Goal: Task Accomplishment & Management: Manage account settings

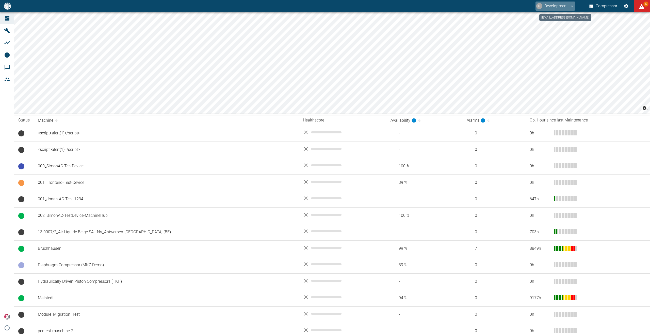
click at [551, 5] on button "D Development" at bounding box center [556, 6] width 40 height 9
click at [555, 19] on li "Logout" at bounding box center [559, 20] width 30 height 9
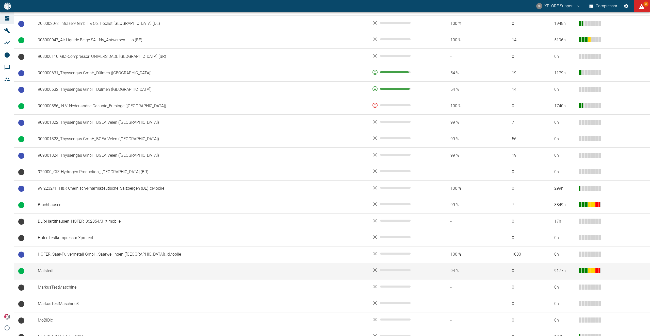
scroll to position [434, 0]
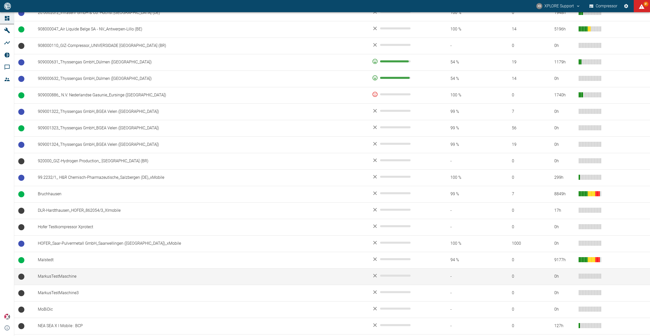
click at [45, 277] on td "MarkusTestMaschine" at bounding box center [201, 277] width 334 height 17
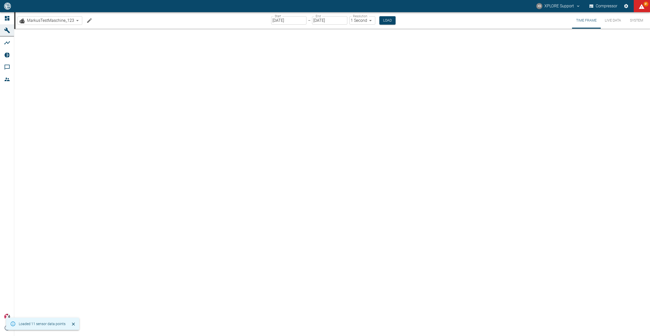
click at [89, 21] on icon "Edit machine" at bounding box center [89, 20] width 5 height 5
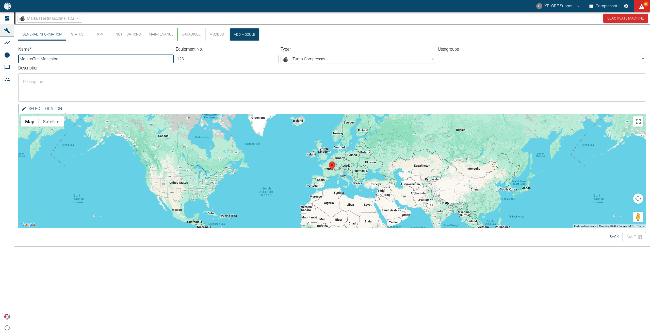
click at [212, 35] on button "Modbus" at bounding box center [216, 34] width 23 height 12
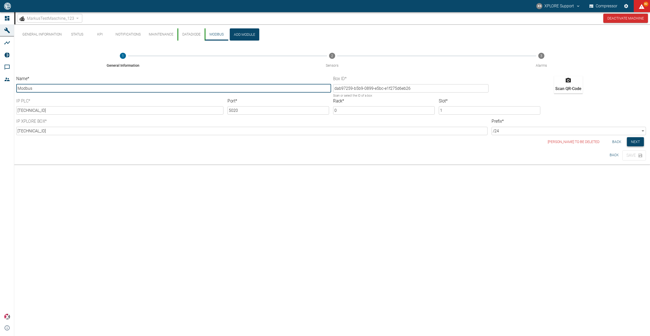
click at [635, 145] on button "Next" at bounding box center [635, 141] width 17 height 9
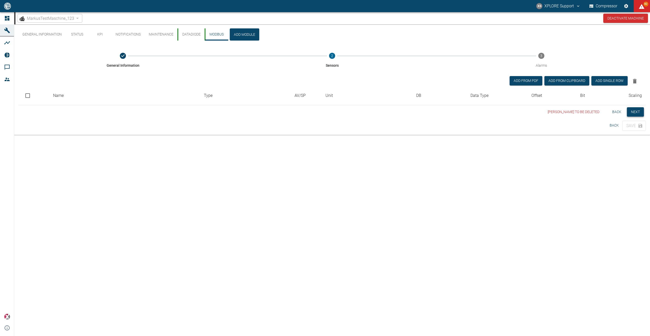
click at [632, 112] on button "Next" at bounding box center [635, 111] width 17 height 9
click at [50, 17] on span "MarkusTestMaschine_123" at bounding box center [50, 18] width 47 height 6
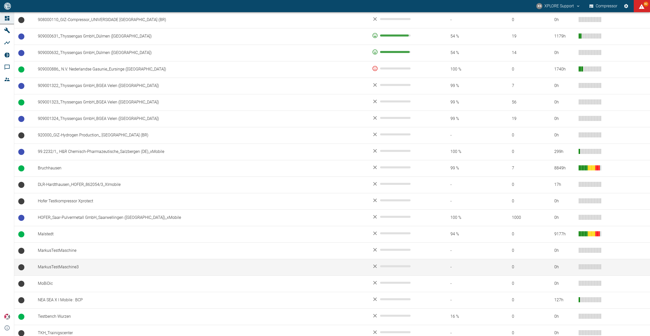
scroll to position [463, 0]
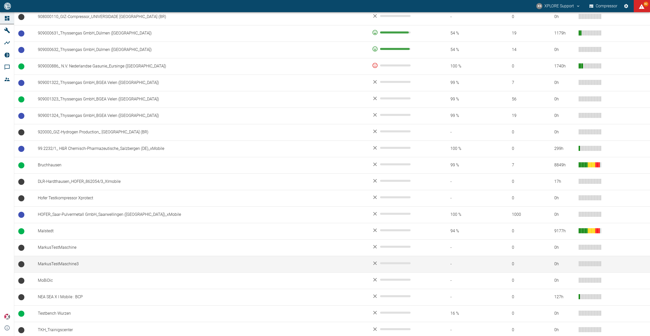
click at [83, 267] on td "MarkusTestMaschine3" at bounding box center [201, 264] width 334 height 17
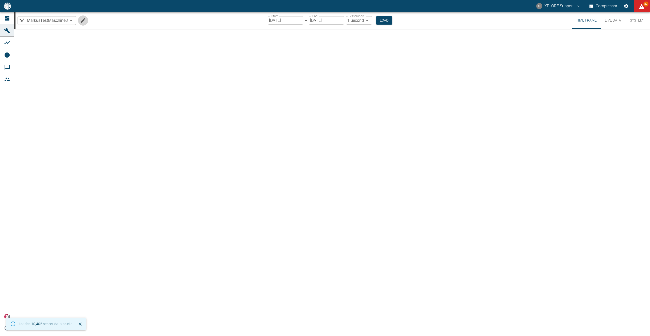
click at [84, 22] on icon "Edit machine" at bounding box center [83, 21] width 6 height 6
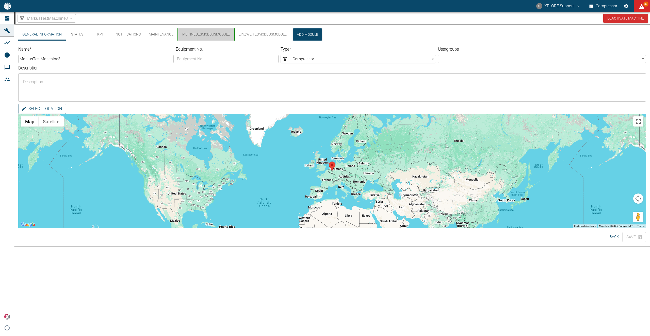
click at [206, 33] on button "MeinNeuesModbusModule" at bounding box center [205, 34] width 56 height 12
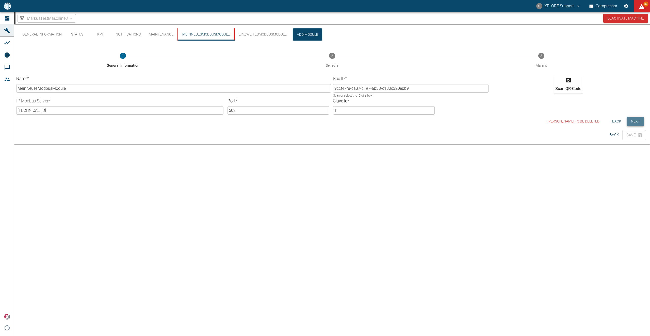
click at [640, 123] on button "Next" at bounding box center [635, 121] width 17 height 9
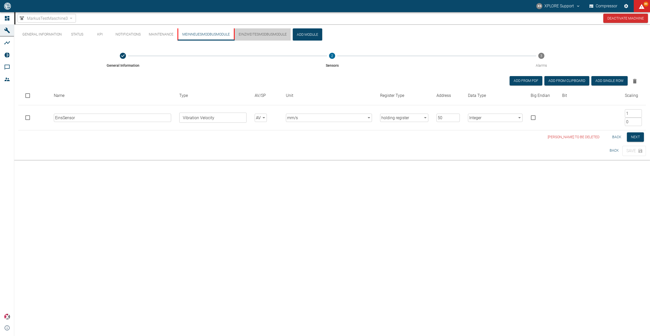
click at [268, 34] on button "EinZweitesModbusModule" at bounding box center [262, 34] width 57 height 12
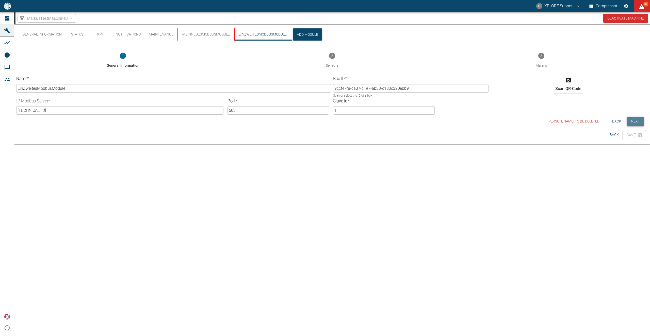
click at [639, 123] on button "Next" at bounding box center [635, 121] width 17 height 9
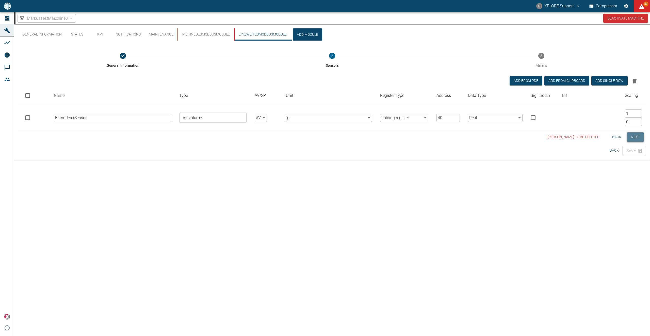
click at [637, 138] on button "Next" at bounding box center [635, 137] width 17 height 9
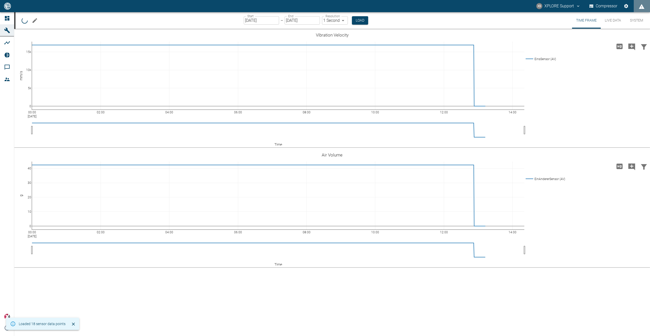
click at [615, 21] on button "Live Data" at bounding box center [613, 20] width 24 height 17
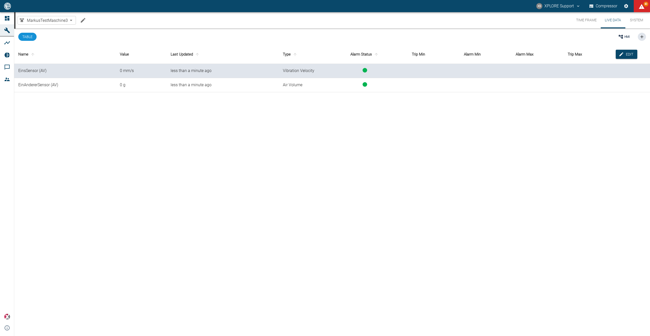
click at [65, 23] on body "XS XPLORE Support Compressor 80 Dashboard Machines Analyses Reports Comments Me…" at bounding box center [325, 168] width 650 height 336
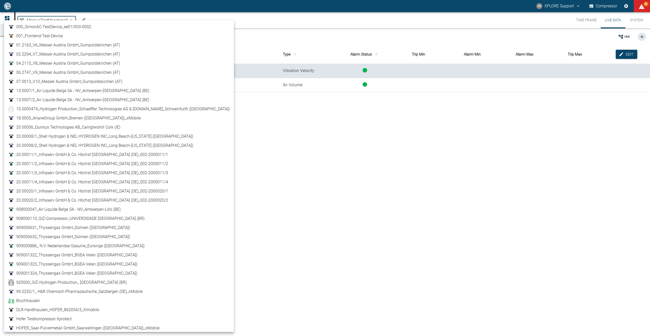
scroll to position [76, 0]
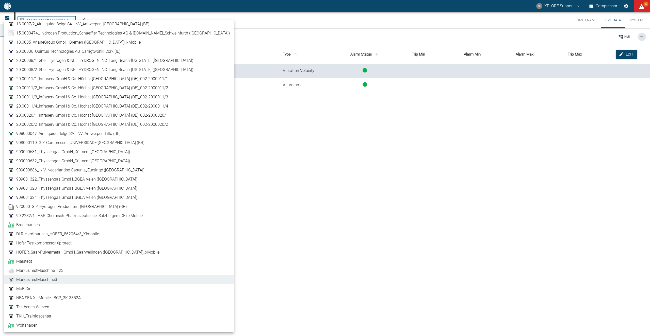
click at [143, 17] on div at bounding box center [325, 168] width 650 height 336
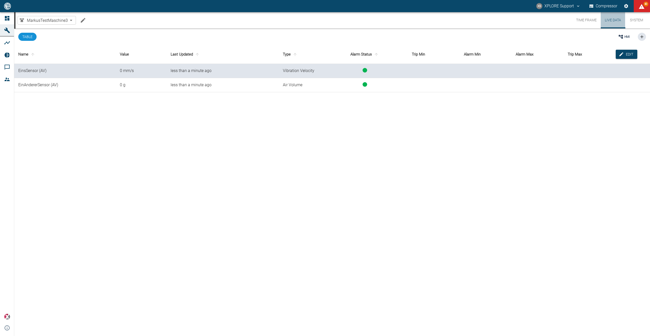
click at [604, 18] on button "Live Data" at bounding box center [613, 20] width 24 height 16
click at [595, 20] on button "Time Frame" at bounding box center [586, 20] width 29 height 16
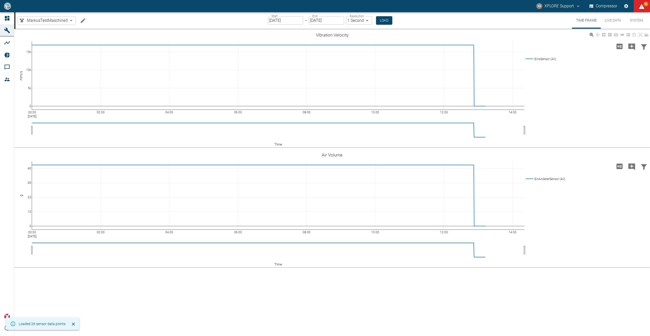
click at [372, 45] on body "XS XPLORE Support Compressor 82 Dashboard Machines Analyses Reports Comments Me…" at bounding box center [325, 168] width 650 height 336
click at [435, 46] on body "XS XPLORE Support Compressor 82 Dashboard Machines Analyses Reports Comments Me…" at bounding box center [325, 168] width 650 height 336
click at [471, 244] on body "XS XPLORE Support Compressor 82 Dashboard Machines Analyses Reports Comments Me…" at bounding box center [325, 168] width 650 height 336
click at [277, 20] on input "10/10/2025" at bounding box center [285, 20] width 35 height 8
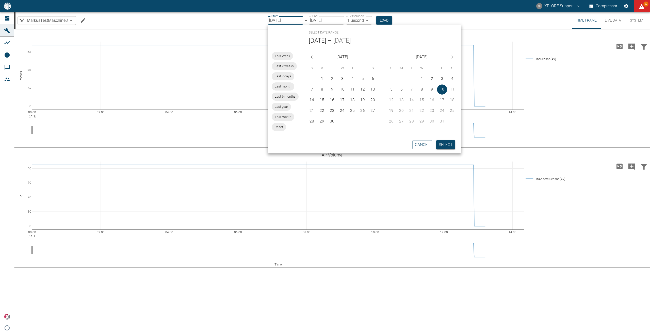
drag, startPoint x: 280, startPoint y: 20, endPoint x: 276, endPoint y: 21, distance: 4.6
click at [276, 21] on input "10/10/2025" at bounding box center [285, 20] width 35 height 8
type input "10/08/2025"
type input "2min"
click at [383, 21] on button "Load" at bounding box center [385, 20] width 16 height 8
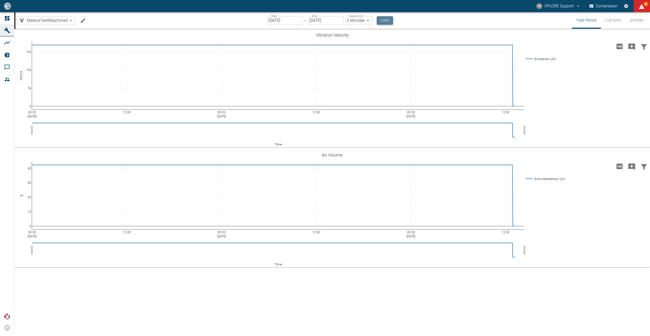
click at [390, 20] on button "Load" at bounding box center [385, 20] width 16 height 8
click at [277, 20] on input "10/08/2025" at bounding box center [284, 20] width 35 height 8
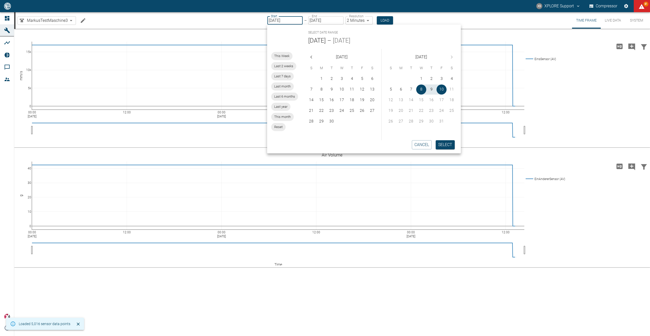
click at [279, 19] on input "10/08/2025" at bounding box center [284, 20] width 35 height 8
click at [271, 20] on input "10/08/2025" at bounding box center [284, 20] width 35 height 8
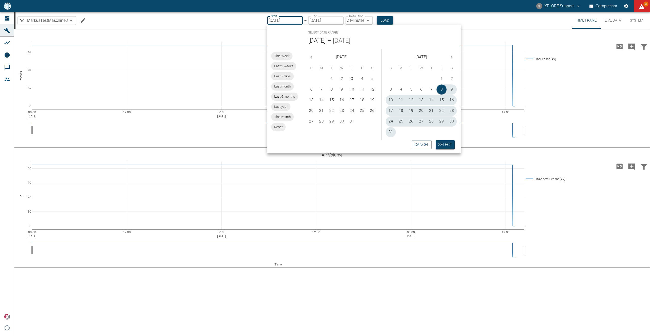
type input "08/08/2025"
type input "10min"
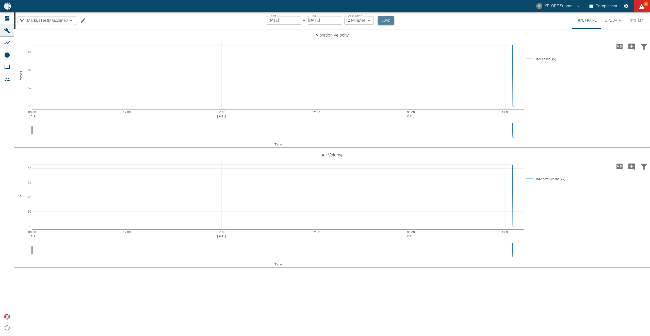
click at [383, 20] on button "Load" at bounding box center [386, 20] width 16 height 8
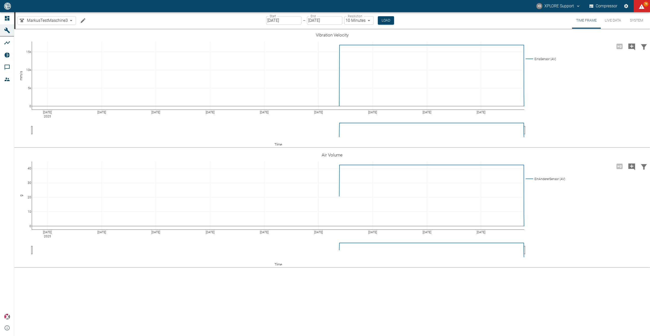
click at [83, 21] on icon "Edit machine" at bounding box center [83, 20] width 5 height 5
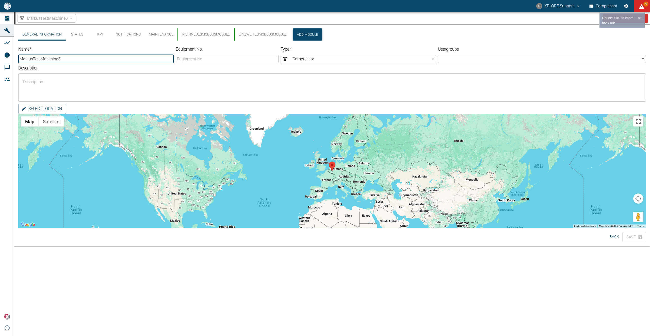
click at [312, 31] on button "Add Module" at bounding box center [307, 34] width 29 height 12
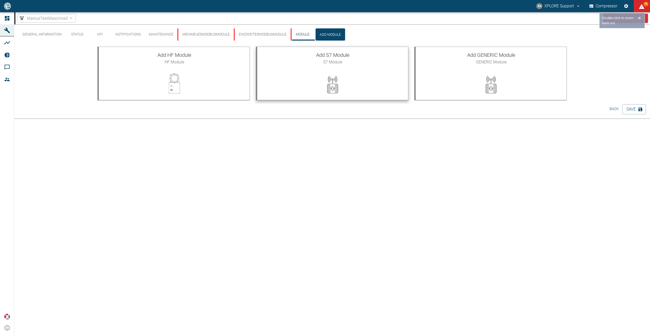
click at [315, 59] on span "S7 Module" at bounding box center [332, 62] width 143 height 6
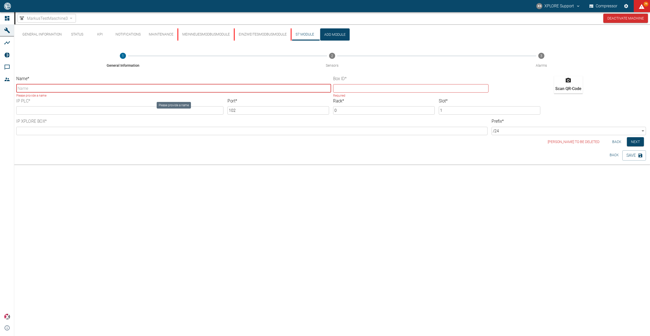
click at [112, 84] on div "Name * ​ Please provide a name" at bounding box center [173, 87] width 315 height 22
click at [106, 87] on input "Name *" at bounding box center [173, 88] width 315 height 8
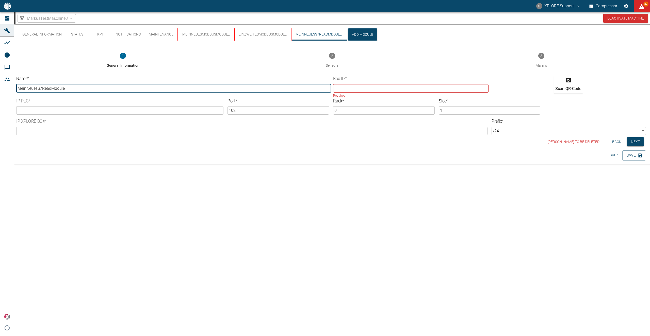
type input "MeinNeuesS7ReadMdoule"
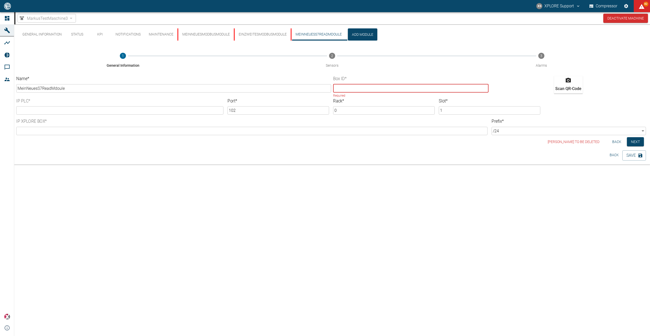
click at [340, 85] on input "text" at bounding box center [410, 88] width 155 height 8
click at [345, 85] on input "text" at bounding box center [410, 88] width 155 height 8
paste input "9ccf47f8-ca37-c197-ab38-c180c320ebb9"
type input "9ccf47f8-ca37-c197-ab38-c180c320ebb9"
click at [85, 111] on input "text" at bounding box center [119, 110] width 207 height 8
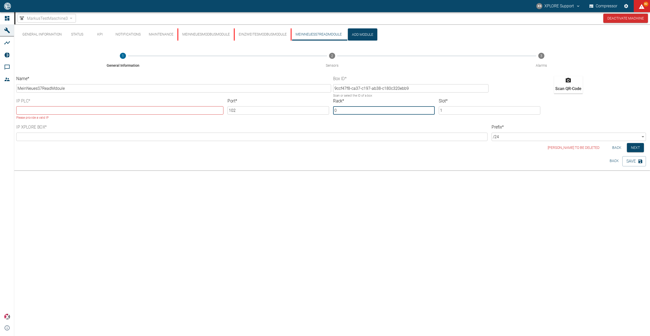
drag, startPoint x: 356, startPoint y: 109, endPoint x: 323, endPoint y: 106, distance: 32.9
click at [333, 106] on input "0" at bounding box center [384, 110] width 102 height 8
click at [129, 112] on input "text" at bounding box center [119, 110] width 207 height 8
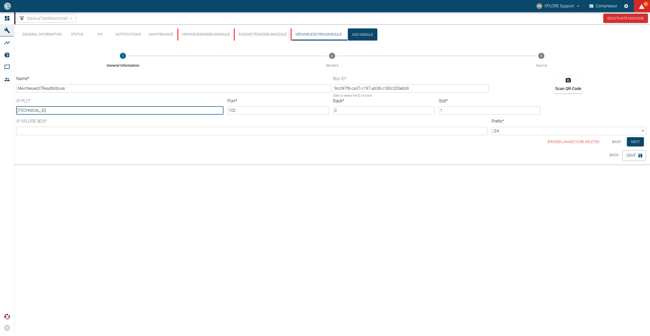
type input "192.168.20.80"
click at [101, 149] on div "General Information Status KPI Notifications Maintenance MeinNeuesModbusModule …" at bounding box center [332, 88] width 636 height 128
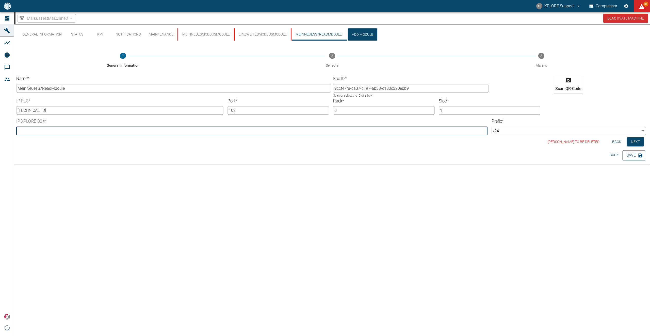
click at [153, 129] on input "text" at bounding box center [251, 131] width 471 height 8
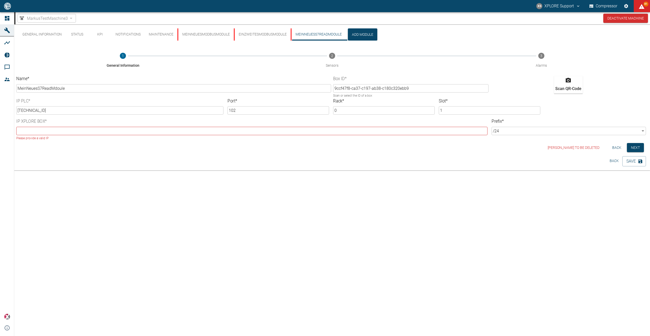
click at [151, 148] on div "General Information Status KPI Notifications Maintenance MeinNeuesModbusModule …" at bounding box center [332, 91] width 636 height 134
click at [98, 133] on input "text" at bounding box center [251, 131] width 471 height 8
drag, startPoint x: 54, startPoint y: 113, endPoint x: 15, endPoint y: 106, distance: 39.5
click at [16, 106] on input "192.168.20.80" at bounding box center [119, 110] width 207 height 8
click at [60, 131] on input "text" at bounding box center [251, 131] width 471 height 8
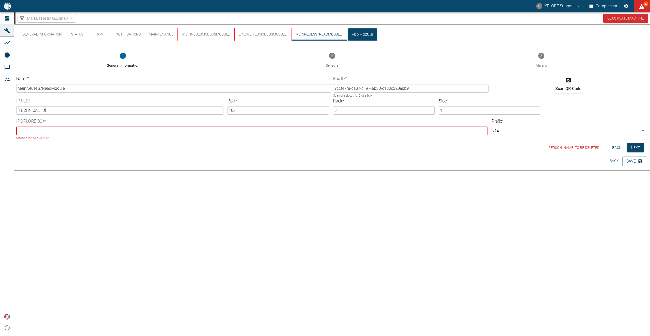
paste input "192.168.20.80"
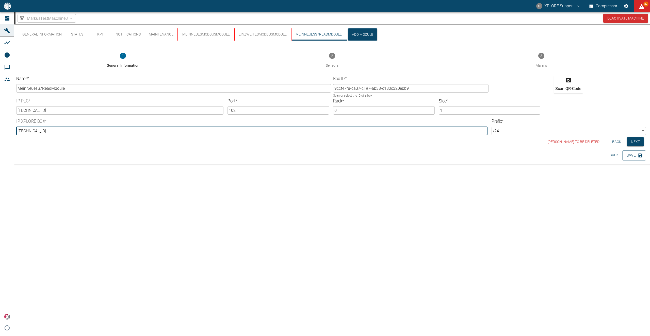
drag, startPoint x: 60, startPoint y: 131, endPoint x: 39, endPoint y: 129, distance: 20.9
click at [39, 129] on input "192.168.20.80" at bounding box center [251, 131] width 471 height 8
type input "192.168.20.55"
click at [635, 144] on button "Next" at bounding box center [635, 141] width 17 height 9
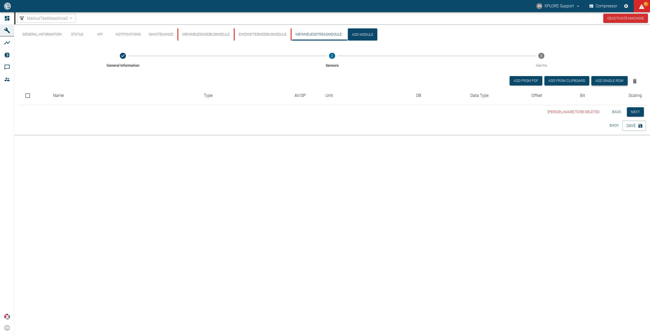
click at [601, 82] on button "Add single row" at bounding box center [609, 80] width 36 height 9
click at [89, 118] on input "text" at bounding box center [124, 118] width 142 height 8
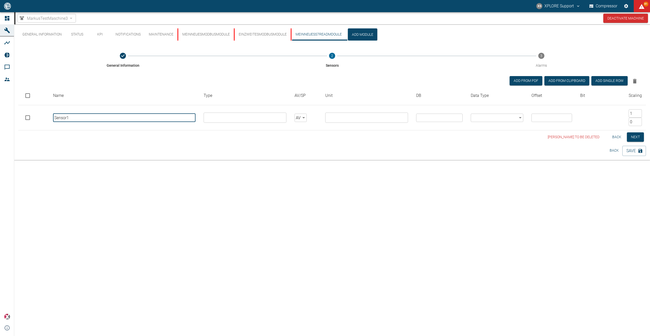
type input "Sensor1"
click at [436, 117] on input "number" at bounding box center [439, 118] width 46 height 8
type input "104"
click at [540, 117] on input "number" at bounding box center [551, 118] width 41 height 8
click at [604, 82] on button "Add single row" at bounding box center [609, 80] width 36 height 9
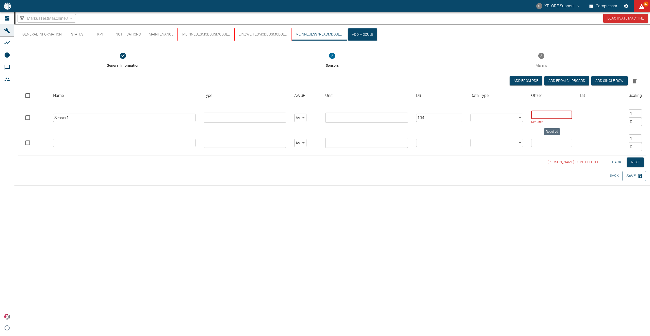
click at [541, 111] on input "Required" at bounding box center [551, 115] width 41 height 8
type input "0"
drag, startPoint x: 87, startPoint y: 118, endPoint x: 46, endPoint y: 116, distance: 41.7
click at [53, 116] on input "Sensor1" at bounding box center [124, 118] width 142 height 8
click at [86, 140] on input "text" at bounding box center [124, 143] width 142 height 8
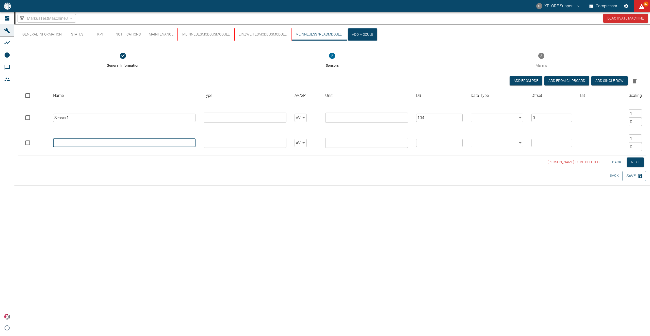
paste input "Sensor1"
drag, startPoint x: 60, startPoint y: 142, endPoint x: 67, endPoint y: 141, distance: 7.3
click at [67, 141] on input "Sensor1" at bounding box center [124, 143] width 142 height 8
type input "Sensor2"
click at [442, 144] on input "number" at bounding box center [439, 143] width 46 height 8
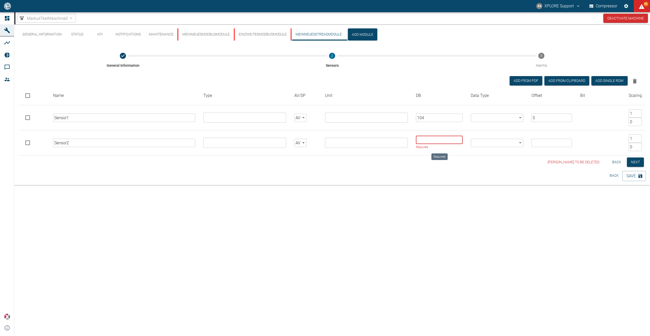
click at [507, 119] on body "XS XPLORE Support Compressor 80 Dashboard Machines Analyses Reports Comments Me…" at bounding box center [325, 168] width 650 height 336
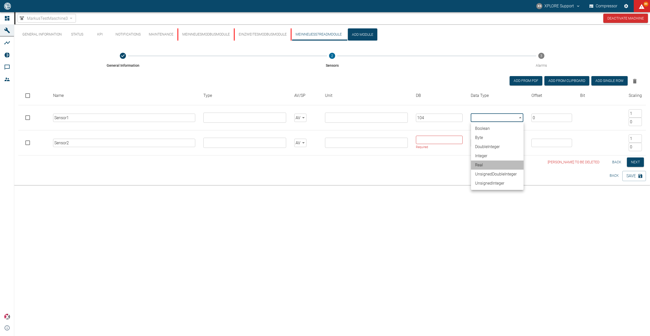
click at [487, 164] on li "Real" at bounding box center [497, 165] width 53 height 9
type input "Real"
click at [597, 82] on button "Add single row" at bounding box center [609, 80] width 36 height 9
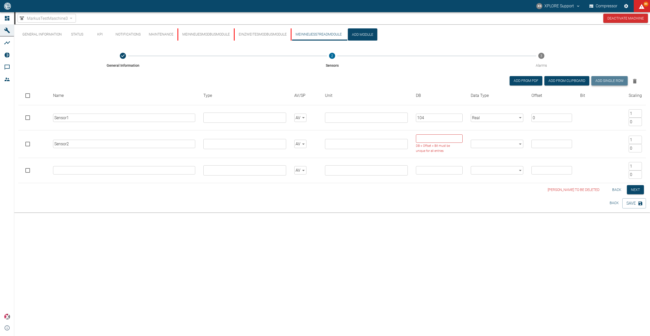
click at [597, 82] on button "Add single row" at bounding box center [609, 80] width 36 height 9
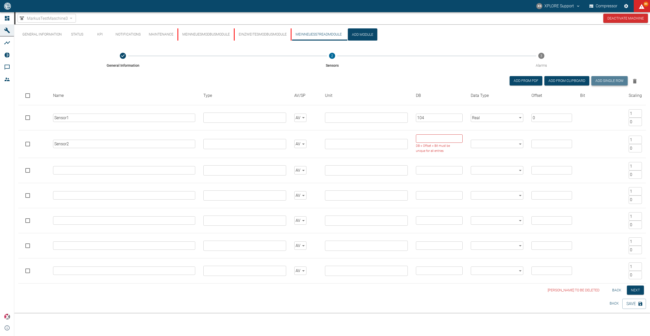
click at [597, 82] on button "Add single row" at bounding box center [609, 80] width 36 height 9
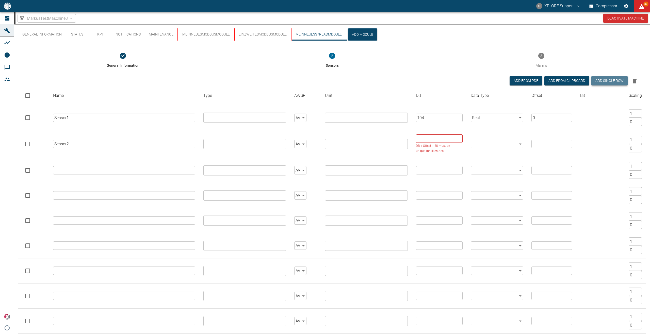
click at [597, 82] on button "Add single row" at bounding box center [609, 80] width 36 height 9
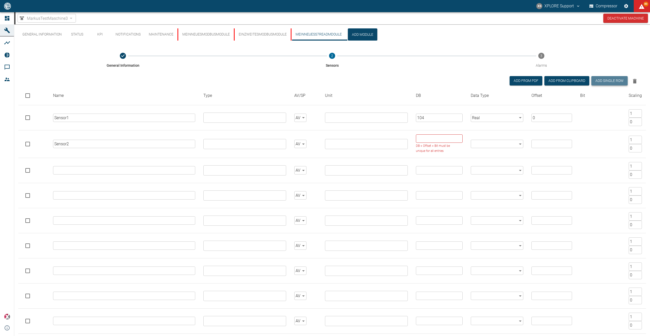
click at [597, 82] on button "Add single row" at bounding box center [609, 80] width 36 height 9
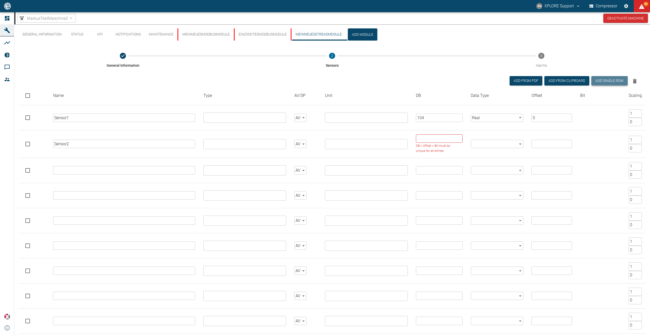
click at [597, 82] on button "Add single row" at bounding box center [609, 80] width 36 height 9
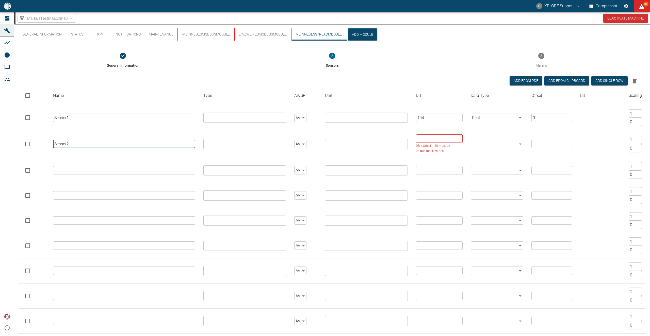
drag, startPoint x: 89, startPoint y: 147, endPoint x: 19, endPoint y: 143, distance: 70.2
click at [53, 143] on input "Sensor2" at bounding box center [124, 144] width 142 height 8
click at [62, 172] on input "text" at bounding box center [124, 170] width 142 height 8
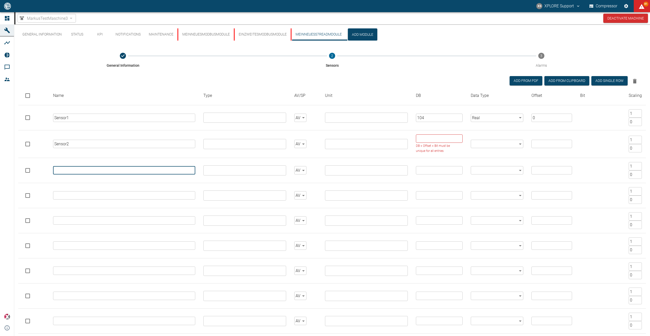
paste input "Sensor2"
type input "Sensor2"
click at [68, 194] on input "text" at bounding box center [124, 195] width 142 height 8
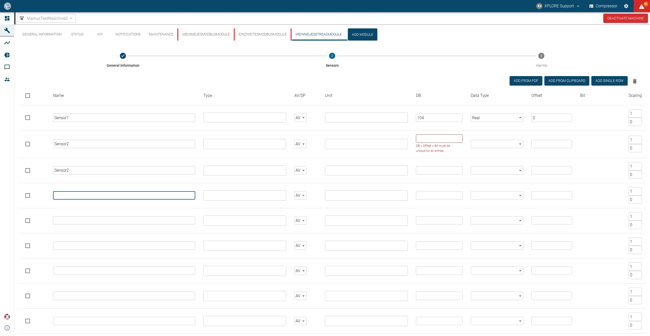
paste input "Sensor2"
type input "Sensor2"
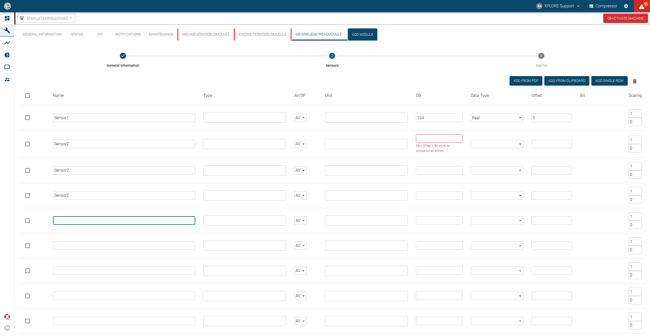
click at [68, 219] on input "text" at bounding box center [124, 221] width 142 height 8
paste input "Sensor2"
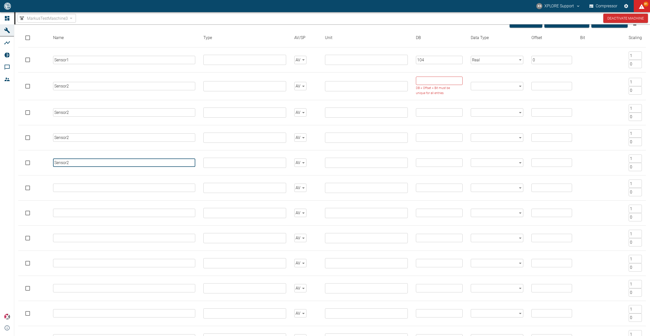
type input "Sensor2"
click at [75, 190] on input "text" at bounding box center [124, 188] width 142 height 8
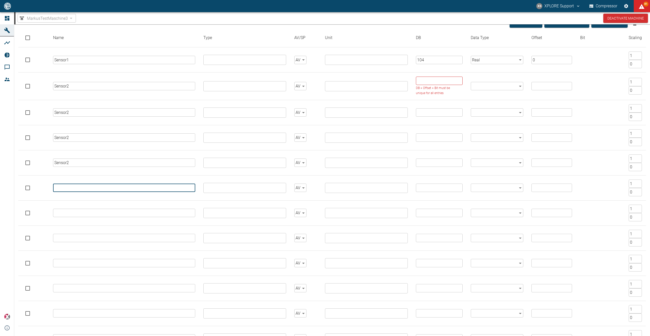
paste input "Sensor2"
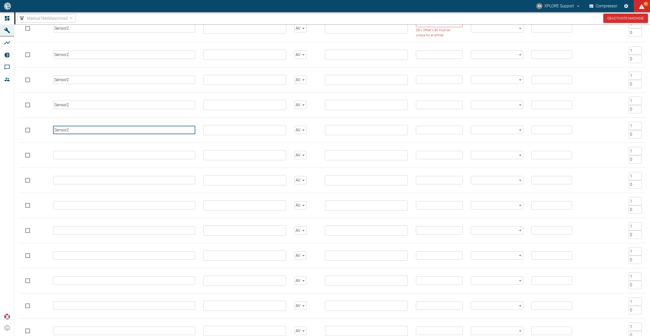
type input "Sensor2"
click at [82, 160] on td "​" at bounding box center [124, 155] width 150 height 25
click at [84, 158] on input "text" at bounding box center [124, 155] width 142 height 8
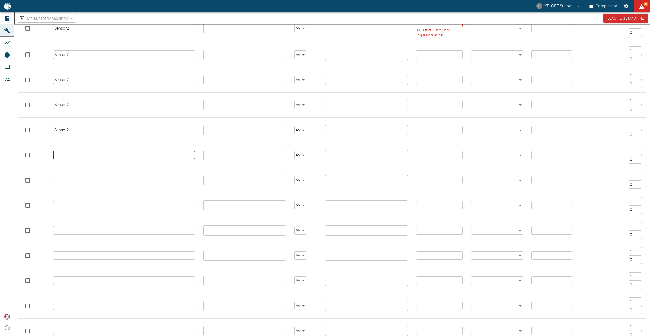
paste input "Sensor2"
type input "Sensor2"
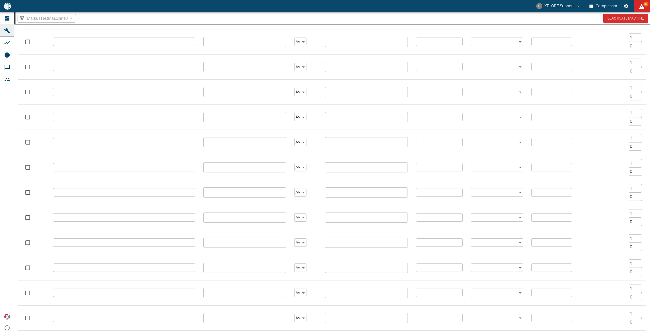
scroll to position [505, 0]
click at [612, 314] on button "Back" at bounding box center [617, 313] width 16 height 9
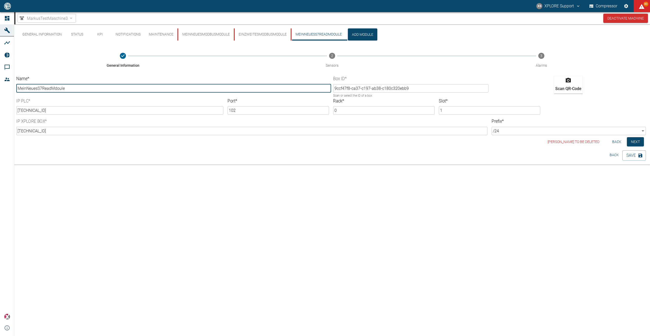
scroll to position [0, 0]
click at [634, 141] on button "Next" at bounding box center [635, 141] width 17 height 9
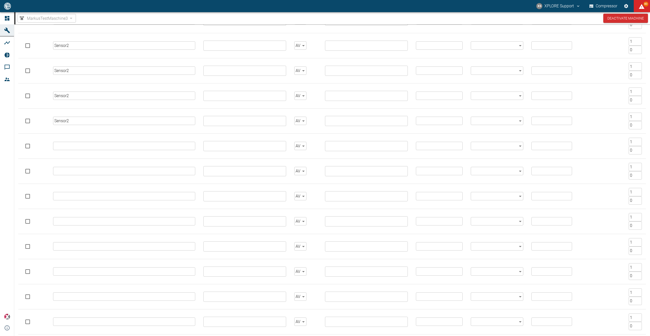
scroll to position [174, 0]
click at [27, 122] on input "checkbox" at bounding box center [27, 122] width 11 height 11
checkbox input "true"
click at [27, 147] on input "checkbox" at bounding box center [27, 147] width 11 height 11
checkbox input "true"
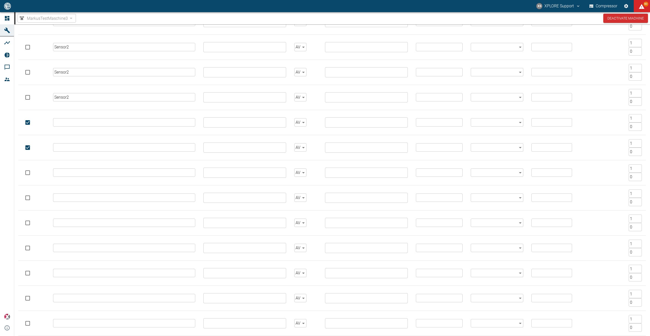
click at [28, 173] on input "checkbox" at bounding box center [27, 173] width 11 height 11
checkbox input "true"
click at [26, 200] on input "checkbox" at bounding box center [27, 198] width 11 height 11
checkbox input "true"
click at [28, 224] on input "checkbox" at bounding box center [27, 223] width 11 height 11
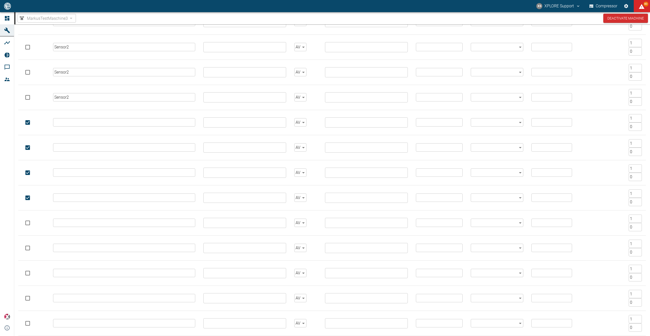
checkbox input "true"
click at [28, 251] on input "checkbox" at bounding box center [27, 248] width 11 height 11
checkbox input "true"
drag, startPoint x: 28, startPoint y: 272, endPoint x: 29, endPoint y: 277, distance: 5.6
click at [28, 272] on input "checkbox" at bounding box center [27, 273] width 11 height 11
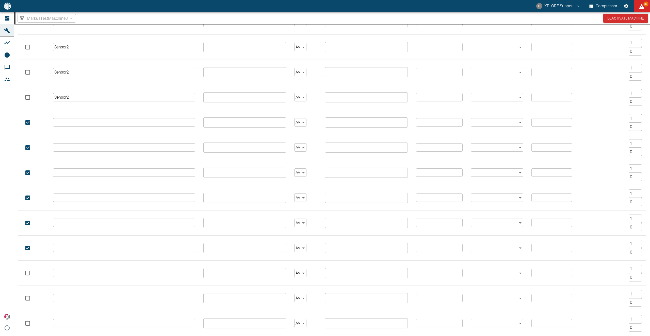
checkbox input "true"
click at [27, 298] on input "checkbox" at bounding box center [27, 298] width 11 height 11
checkbox input "true"
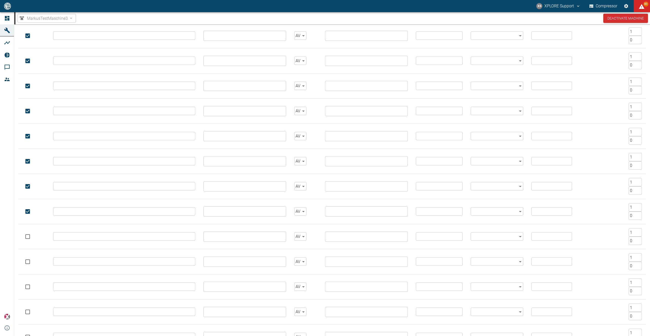
click at [28, 238] on input "checkbox" at bounding box center [27, 237] width 11 height 11
checkbox input "true"
click at [27, 265] on input "checkbox" at bounding box center [27, 262] width 11 height 11
checkbox input "true"
click at [27, 289] on input "checkbox" at bounding box center [27, 287] width 11 height 11
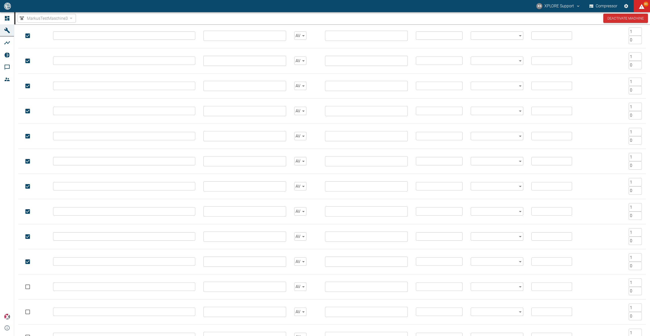
checkbox input "true"
click at [28, 310] on input "checkbox" at bounding box center [27, 312] width 11 height 11
checkbox input "true"
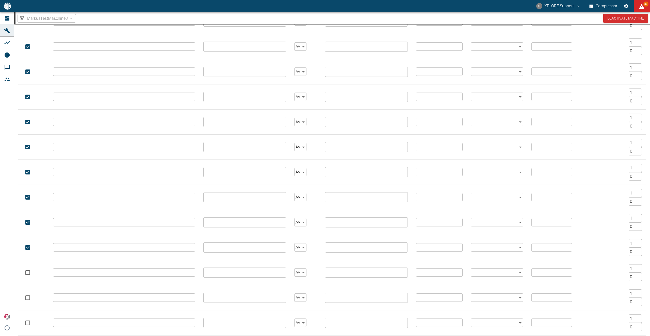
scroll to position [376, 0]
click at [29, 221] on input "checkbox" at bounding box center [27, 221] width 11 height 11
checkbox input "true"
click at [24, 250] on input "checkbox" at bounding box center [27, 246] width 11 height 11
checkbox input "true"
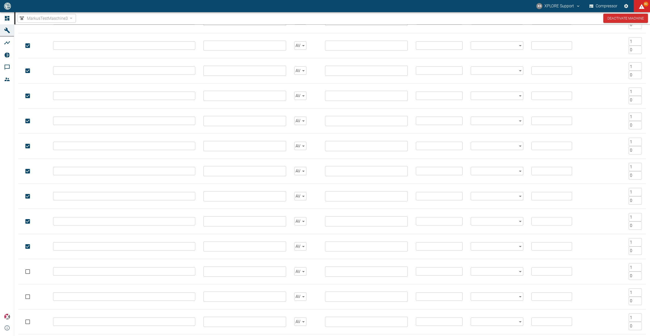
click at [28, 278] on td at bounding box center [33, 271] width 31 height 25
click at [27, 273] on input "checkbox" at bounding box center [27, 272] width 11 height 11
checkbox input "true"
click at [28, 299] on input "checkbox" at bounding box center [27, 297] width 11 height 11
checkbox input "true"
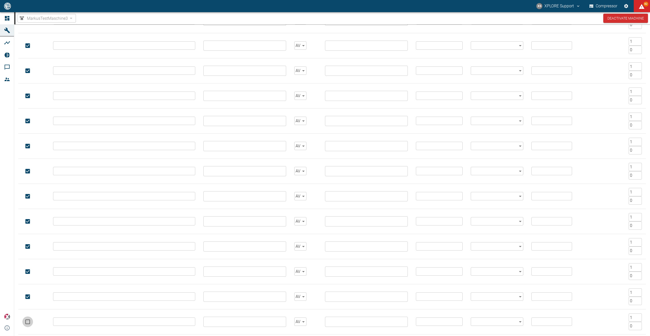
click at [28, 319] on input "checkbox" at bounding box center [27, 322] width 11 height 11
checkbox input "true"
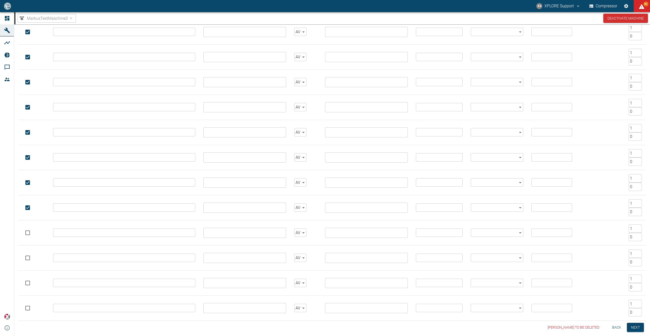
scroll to position [505, 0]
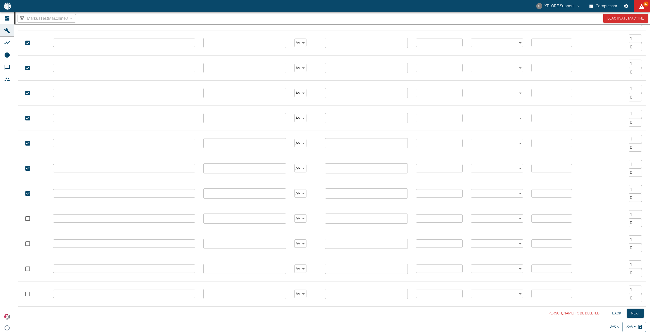
click at [32, 220] on input "checkbox" at bounding box center [27, 219] width 11 height 11
checkbox input "true"
drag, startPoint x: 26, startPoint y: 242, endPoint x: 29, endPoint y: 254, distance: 12.1
click at [27, 242] on input "checkbox" at bounding box center [27, 244] width 11 height 11
checkbox input "true"
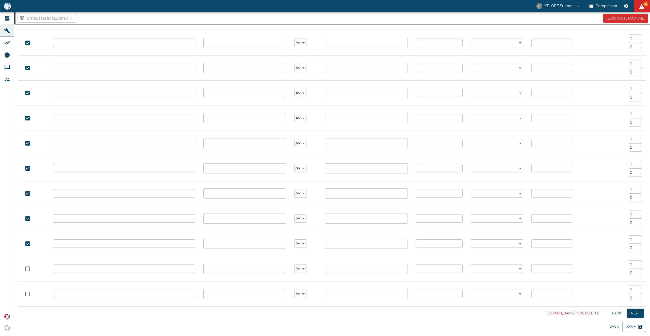
click at [28, 271] on input "checkbox" at bounding box center [27, 269] width 11 height 11
checkbox input "true"
click at [27, 296] on input "checkbox" at bounding box center [27, 294] width 11 height 11
checkbox input "true"
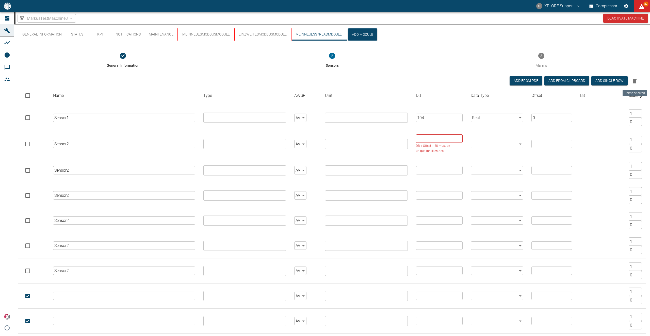
click at [636, 82] on icon "Delete selected" at bounding box center [635, 81] width 4 height 5
drag, startPoint x: 547, startPoint y: 117, endPoint x: 522, endPoint y: 115, distance: 25.4
click at [531, 115] on input "0" at bounding box center [551, 118] width 41 height 8
type input "140"
click at [548, 143] on input "number" at bounding box center [551, 144] width 41 height 8
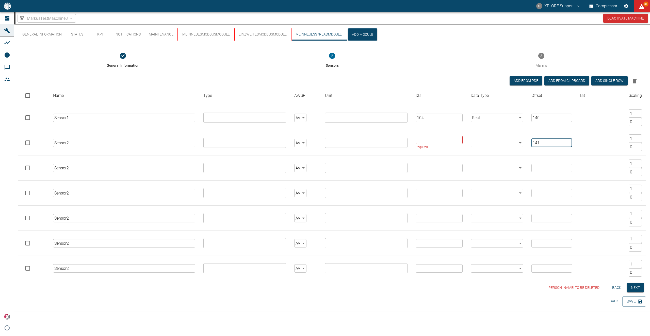
type input "141"
click at [538, 166] on input "number" at bounding box center [551, 168] width 41 height 8
drag, startPoint x: 544, startPoint y: 173, endPoint x: 537, endPoint y: 172, distance: 6.6
click at [537, 172] on input "141" at bounding box center [551, 170] width 41 height 8
type input "142"
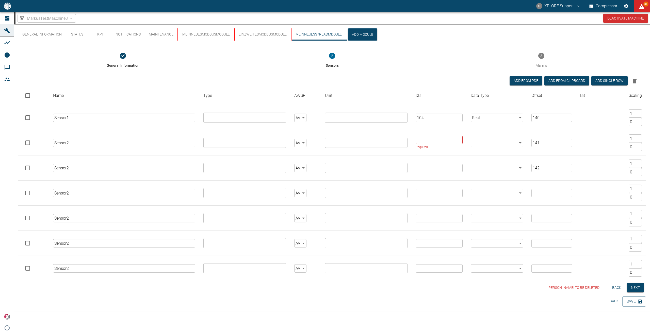
click at [540, 200] on td "​" at bounding box center [551, 193] width 49 height 25
click at [540, 197] on input "number" at bounding box center [551, 193] width 41 height 8
type input "143"
click at [543, 218] on input "1" at bounding box center [551, 218] width 41 height 8
type input "144"
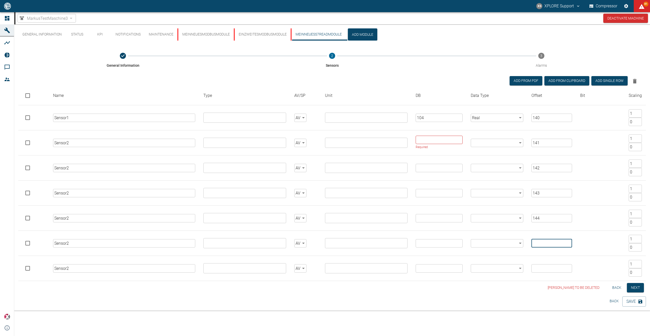
click at [542, 245] on input "number" at bounding box center [551, 243] width 41 height 8
type input "145"
click at [541, 270] on input "number" at bounding box center [551, 269] width 41 height 8
type input "146"
drag, startPoint x: 88, startPoint y: 169, endPoint x: 68, endPoint y: 169, distance: 20.1
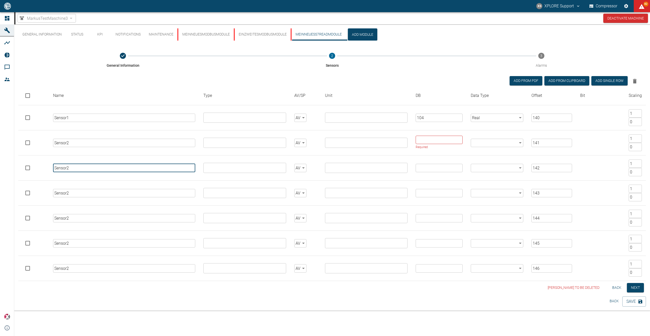
click at [68, 169] on input "Sensor2" at bounding box center [124, 168] width 142 height 8
click at [75, 169] on input "Sensor2" at bounding box center [124, 168] width 142 height 8
drag, startPoint x: 75, startPoint y: 169, endPoint x: 67, endPoint y: 170, distance: 7.9
click at [67, 170] on input "Sensor2" at bounding box center [124, 168] width 142 height 8
type input "Sensor3"
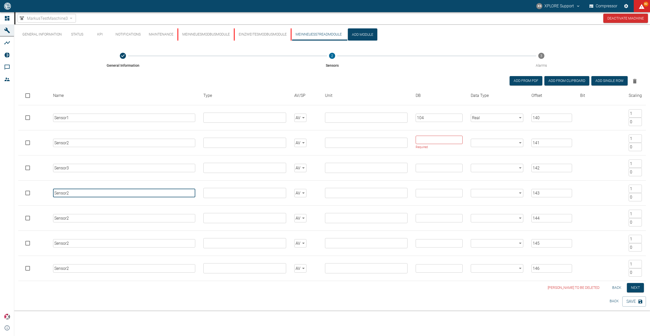
drag, startPoint x: 73, startPoint y: 192, endPoint x: 67, endPoint y: 192, distance: 5.8
click at [67, 192] on input "Sensor2" at bounding box center [124, 193] width 142 height 8
type input "Sensor4"
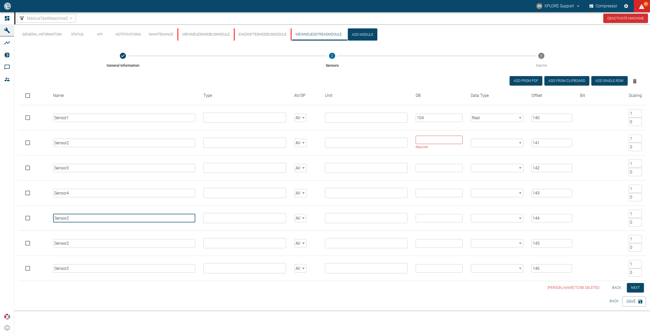
drag, startPoint x: 72, startPoint y: 219, endPoint x: 67, endPoint y: 219, distance: 5.1
click at [67, 219] on input "Sensor2" at bounding box center [124, 218] width 142 height 8
type input "Sensor5"
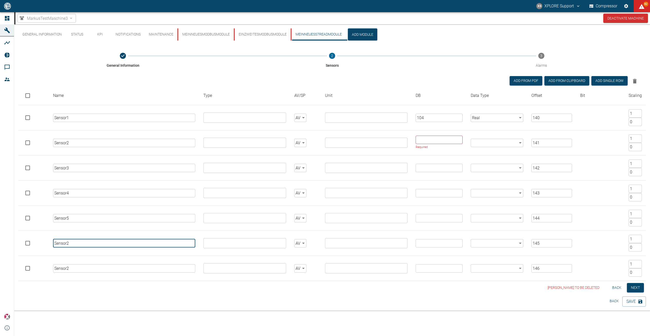
click at [68, 245] on input "Sensor2" at bounding box center [124, 243] width 142 height 8
type input "Sensor6"
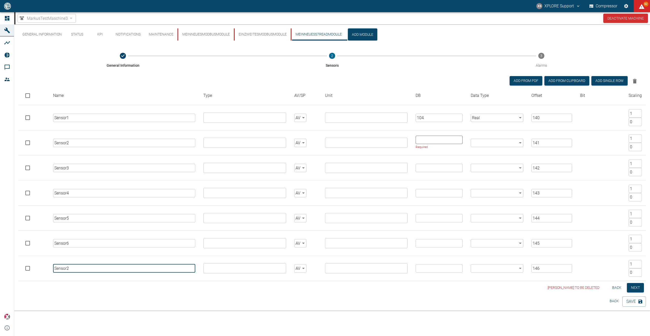
drag, startPoint x: 75, startPoint y: 270, endPoint x: 67, endPoint y: 268, distance: 8.2
click at [67, 268] on input "Sensor2" at bounding box center [124, 269] width 142 height 8
type input "Sensor7"
drag, startPoint x: 427, startPoint y: 117, endPoint x: 418, endPoint y: 117, distance: 9.4
click at [418, 117] on input "104" at bounding box center [439, 118] width 47 height 8
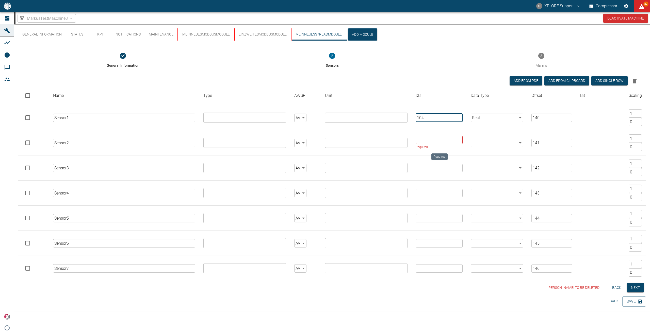
click at [427, 139] on input "Required" at bounding box center [439, 140] width 47 height 8
paste input "104"
type input "104"
click at [428, 166] on input "number" at bounding box center [439, 168] width 46 height 8
paste input "104"
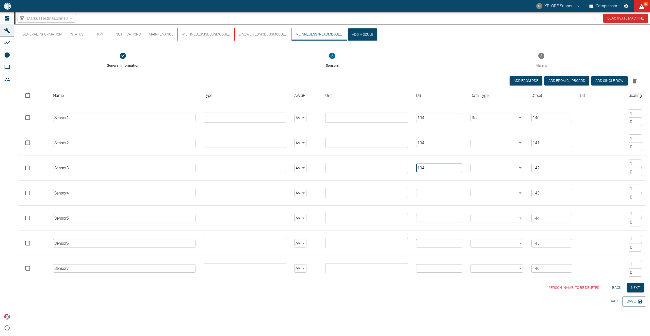
type input "104"
click at [428, 193] on input "number" at bounding box center [439, 193] width 46 height 8
click at [416, 192] on input "number" at bounding box center [439, 193] width 46 height 8
paste input "104"
type input "104"
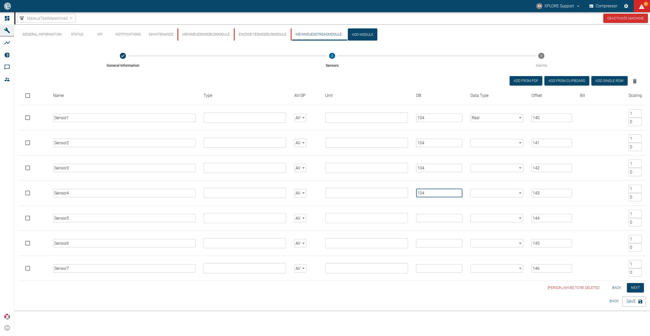
click at [426, 217] on input "number" at bounding box center [439, 218] width 46 height 8
paste input "104"
type input "104"
click at [423, 245] on input "number" at bounding box center [439, 243] width 46 height 8
paste input "104"
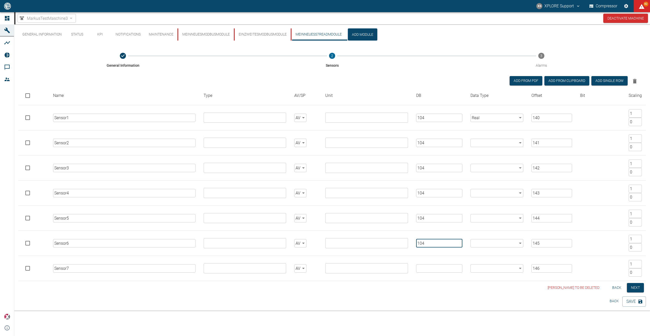
type input "104"
drag, startPoint x: 428, startPoint y: 268, endPoint x: 432, endPoint y: 226, distance: 41.9
click at [428, 268] on input "number" at bounding box center [439, 269] width 46 height 8
paste input "104"
type input "104"
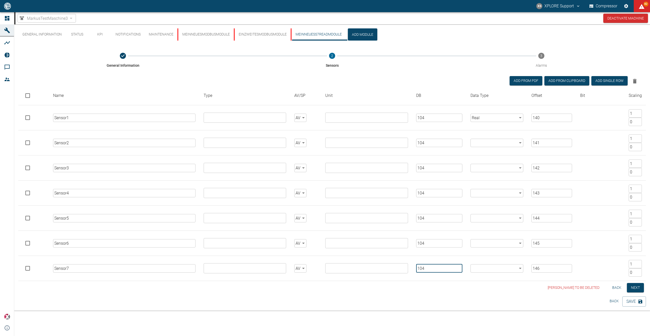
click at [490, 140] on body "XS XPLORE Support Compressor 82 Dashboard Machines Analyses Reports Comments Me…" at bounding box center [325, 168] width 650 height 336
click at [499, 191] on li "Real" at bounding box center [497, 190] width 53 height 9
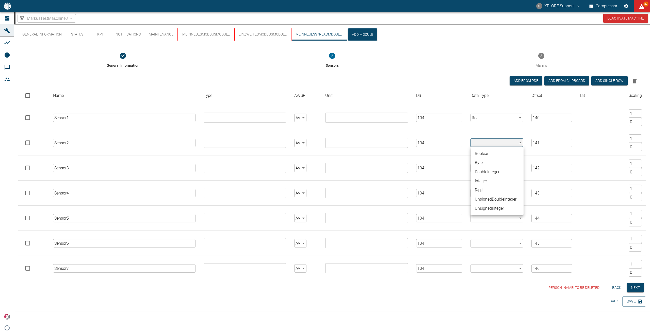
type input "Real"
drag, startPoint x: 492, startPoint y: 163, endPoint x: 491, endPoint y: 166, distance: 2.8
click at [491, 166] on td "​ ​" at bounding box center [496, 168] width 61 height 25
click at [491, 166] on body "XS XPLORE Support Compressor 82 Dashboard Machines Analyses Reports Comments Me…" at bounding box center [325, 168] width 650 height 336
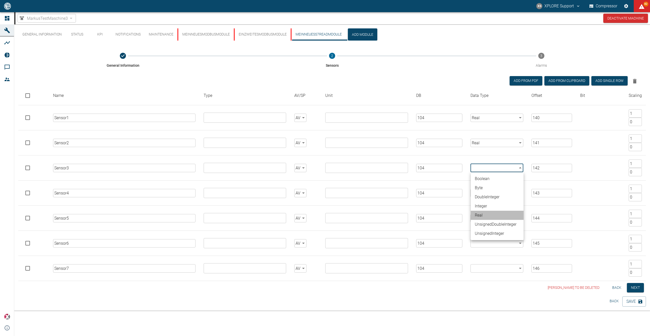
click at [485, 216] on li "Real" at bounding box center [497, 215] width 53 height 9
type input "Real"
click at [485, 198] on td "​ ​" at bounding box center [496, 193] width 61 height 25
click at [487, 197] on body "XS XPLORE Support Compressor 82 Dashboard Machines Analyses Reports Comments Me…" at bounding box center [325, 168] width 650 height 336
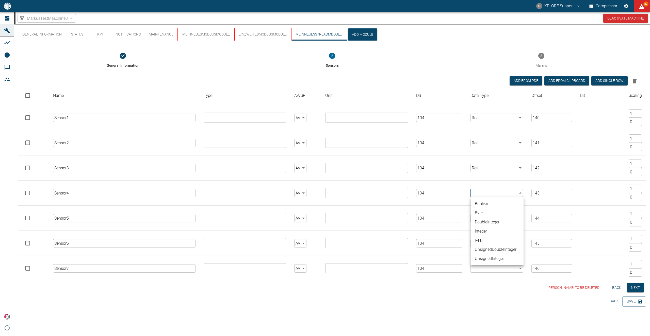
click at [481, 239] on li "Real" at bounding box center [497, 240] width 53 height 9
type input "Real"
click at [484, 221] on body "XS XPLORE Support Compressor 82 Dashboard Machines Analyses Reports Comments Me…" at bounding box center [325, 168] width 650 height 336
drag, startPoint x: 481, startPoint y: 266, endPoint x: 482, endPoint y: 258, distance: 8.2
click at [481, 265] on li "Real" at bounding box center [497, 265] width 53 height 9
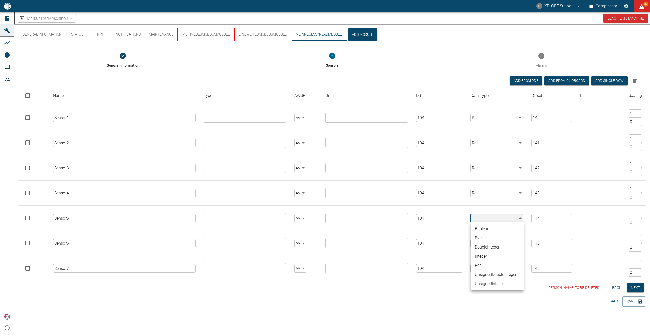
type input "Real"
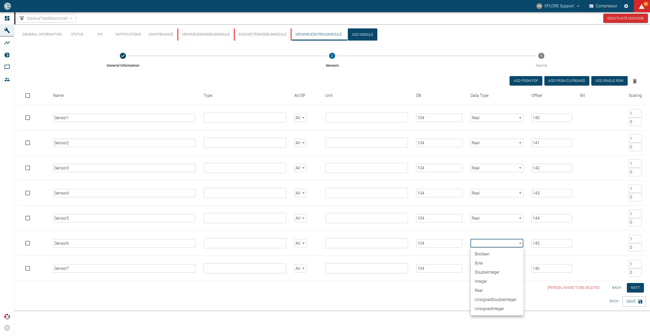
click at [482, 247] on body "XS XPLORE Support Compressor 82 Dashboard Machines Analyses Reports Comments Me…" at bounding box center [325, 168] width 650 height 336
drag, startPoint x: 482, startPoint y: 290, endPoint x: 482, endPoint y: 287, distance: 2.8
click at [482, 290] on li "Real" at bounding box center [497, 290] width 53 height 9
type input "Real"
click at [482, 271] on body "XS XPLORE Support Compressor 82 Dashboard Machines Analyses Reports Comments Me…" at bounding box center [325, 168] width 650 height 336
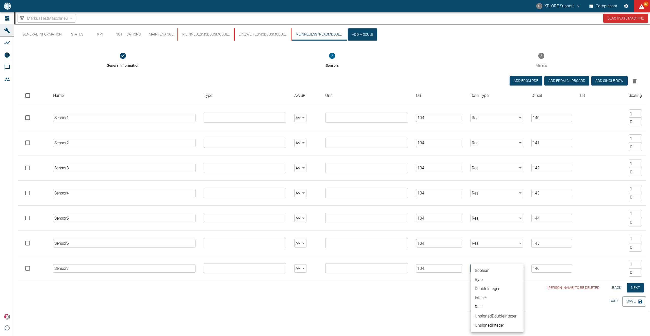
click at [482, 308] on li "Real" at bounding box center [497, 307] width 53 height 9
type input "Real"
click at [637, 291] on button "Next" at bounding box center [635, 287] width 17 height 9
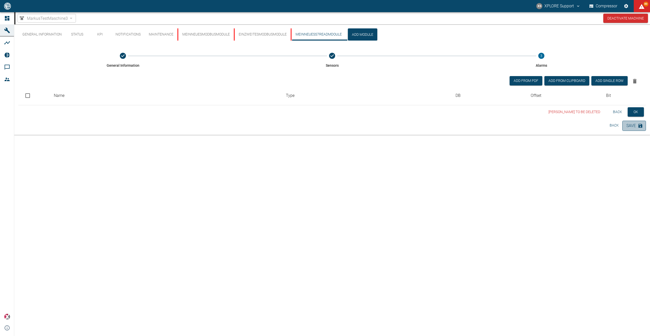
click at [630, 127] on button "Save" at bounding box center [634, 126] width 24 height 10
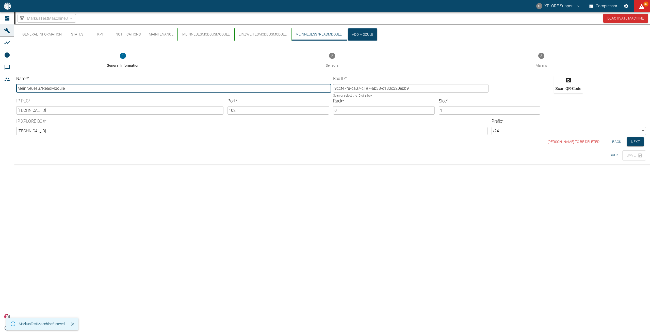
click at [315, 37] on button "MeinNeuesS7ReadMdoule" at bounding box center [318, 34] width 55 height 12
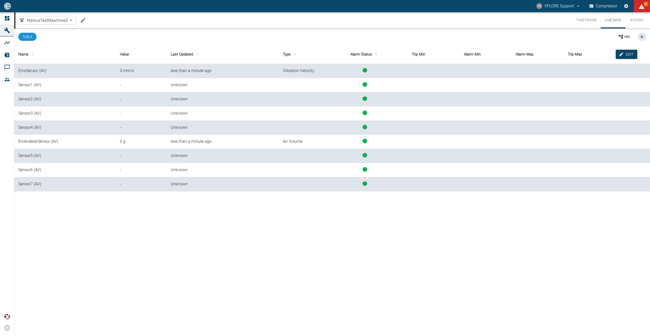
click at [121, 127] on div "-" at bounding box center [141, 128] width 43 height 6
click at [199, 245] on div "Name Value Last Updated Type Alarm Status Trip Min Alarm Min Alarm Max Trip Max…" at bounding box center [332, 190] width 636 height 291
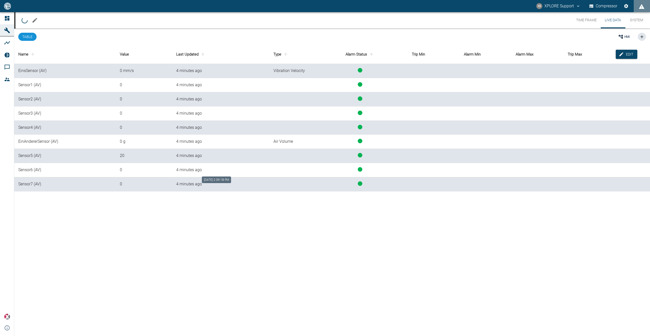
click at [176, 173] on div "4 minutes ago" at bounding box center [220, 170] width 89 height 6
click at [121, 171] on div "0" at bounding box center [144, 170] width 48 height 6
click at [212, 195] on div "Name Value Last Updated Type Alarm Status Trip Min Alarm Min Alarm Max Trip Max…" at bounding box center [332, 190] width 636 height 291
drag, startPoint x: 267, startPoint y: 183, endPoint x: 248, endPoint y: 157, distance: 32.1
click at [267, 183] on td "6 minutes ago" at bounding box center [220, 184] width 97 height 14
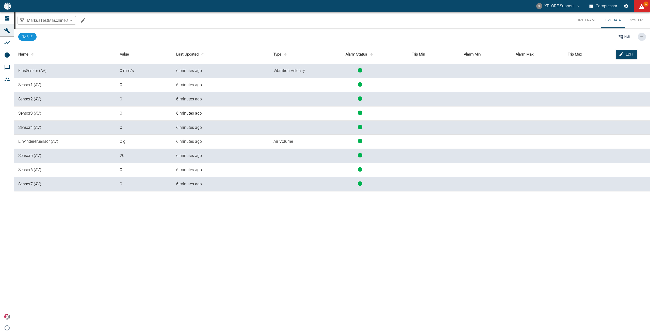
click at [293, 233] on div "Name Value Last Updated Type Alarm Status Trip Min Alarm Min Alarm Max Trip Max…" at bounding box center [332, 190] width 636 height 291
click at [179, 70] on div "6 minutes ago" at bounding box center [220, 71] width 89 height 6
click at [128, 217] on div "Name Value Last Updated Type Alarm Status Trip Min Alarm Min Alarm Max Trip Max…" at bounding box center [332, 190] width 636 height 291
click at [304, 236] on div "Name Value Last Updated Type Alarm Status Trip Min Alarm Min Alarm Max Trip Max…" at bounding box center [332, 190] width 636 height 291
click at [115, 139] on td "EinAndererSensor (AV)" at bounding box center [65, 142] width 102 height 14
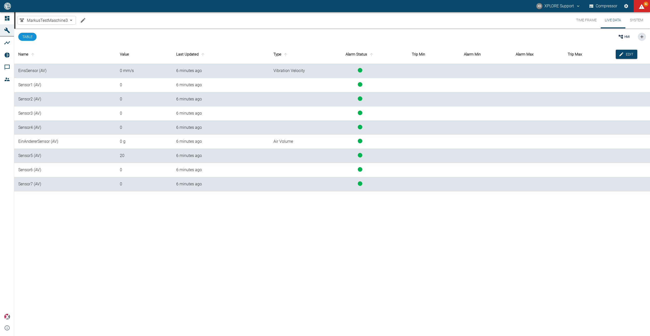
click at [126, 205] on div "Name Value Last Updated Type Alarm Status Trip Min Alarm Min Alarm Max Trip Max…" at bounding box center [332, 190] width 636 height 291
click at [178, 248] on div "Name Value Last Updated Type Alarm Status Trip Min Alarm Min Alarm Max Trip Max…" at bounding box center [332, 190] width 636 height 291
click at [163, 212] on div "Name Value Last Updated Type Alarm Status Trip Min Alarm Min Alarm Max Trip Max…" at bounding box center [332, 190] width 636 height 291
click at [300, 216] on div "Name Value Last Updated Type Alarm Status Trip Min Alarm Min Alarm Max Trip Max…" at bounding box center [332, 190] width 636 height 291
click at [197, 144] on div "3 minutes ago" at bounding box center [220, 142] width 89 height 6
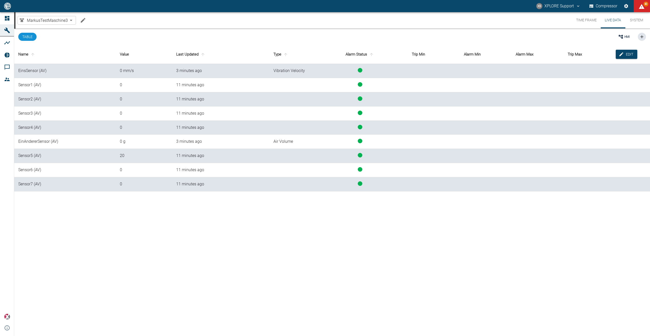
click at [189, 146] on td "3 minutes ago" at bounding box center [220, 142] width 97 height 14
click at [190, 142] on div "3 minutes ago" at bounding box center [220, 142] width 89 height 6
click at [307, 205] on div "Name Value Last Updated Type Alarm Status Trip Min Alarm Min Alarm Max Trip Max…" at bounding box center [332, 190] width 636 height 291
click at [293, 267] on div "Name Value Last Updated Type Alarm Status Trip Min Alarm Min Alarm Max Trip Max…" at bounding box center [332, 190] width 636 height 291
click at [122, 127] on div "0" at bounding box center [141, 128] width 43 height 6
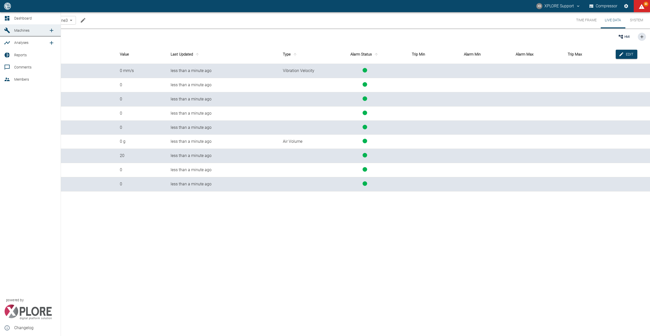
click at [11, 19] on div at bounding box center [8, 18] width 8 height 6
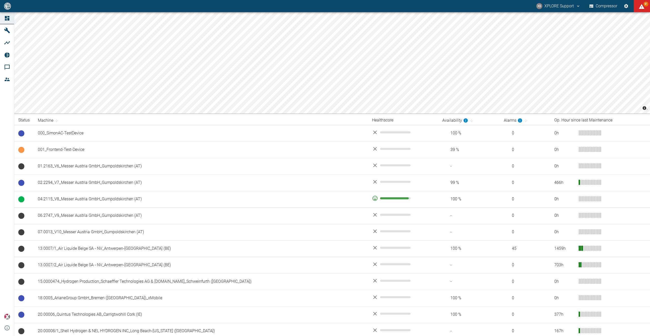
drag, startPoint x: 335, startPoint y: 244, endPoint x: 232, endPoint y: 118, distance: 162.4
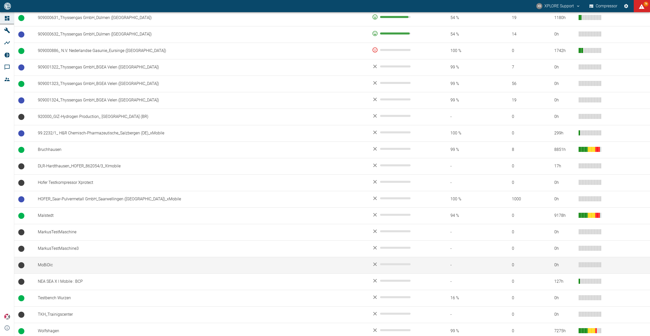
scroll to position [482, 0]
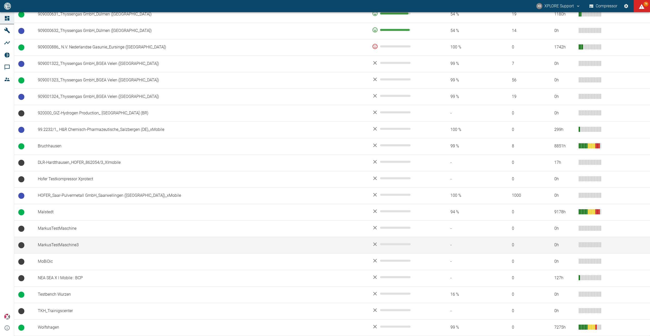
click at [88, 246] on td "MarkusTestMaschine3" at bounding box center [201, 245] width 334 height 17
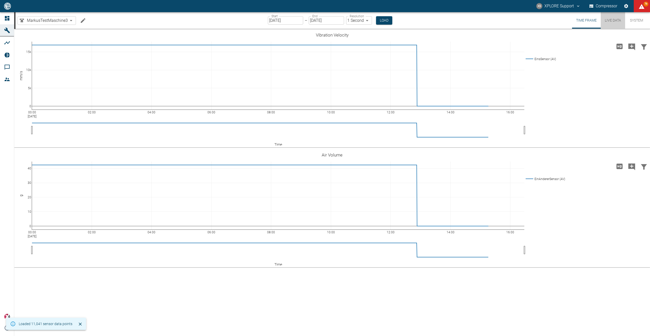
drag, startPoint x: 609, startPoint y: 23, endPoint x: 603, endPoint y: 25, distance: 6.3
click at [609, 23] on button "Live Data" at bounding box center [613, 20] width 24 height 17
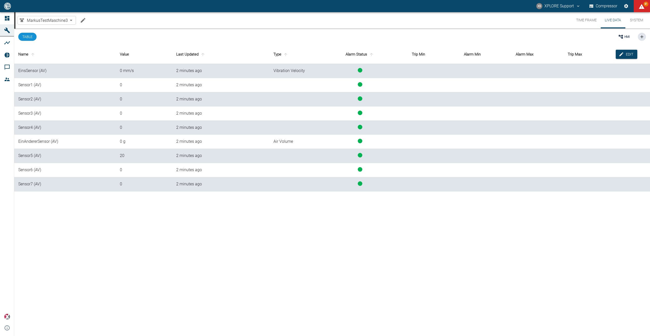
click at [372, 284] on div "Name Value Last Updated Type Alarm Status Trip Min Alarm Min Alarm Max Trip Max…" at bounding box center [332, 190] width 636 height 291
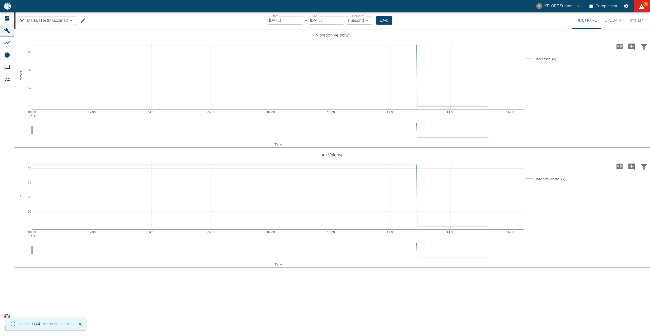
click at [630, 22] on button "System" at bounding box center [636, 20] width 23 height 17
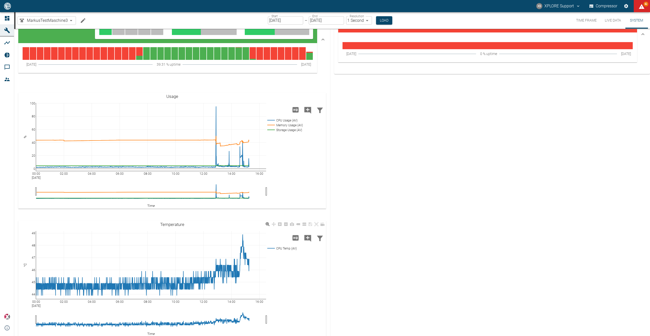
scroll to position [87, 0]
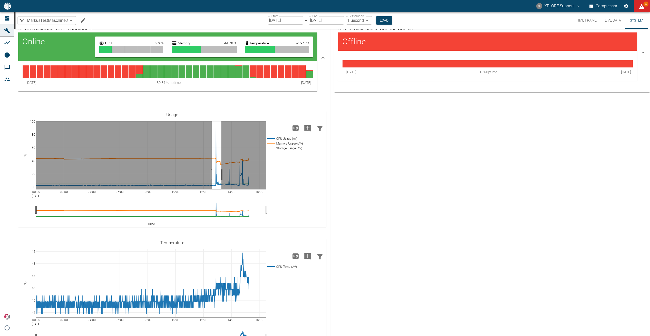
drag, startPoint x: 212, startPoint y: 175, endPoint x: 223, endPoint y: 176, distance: 11.7
click at [223, 176] on body "XS XPLORE Support Compressor 80 Dashboard Machines Analyses Reports Comments Me…" at bounding box center [325, 168] width 650 height 336
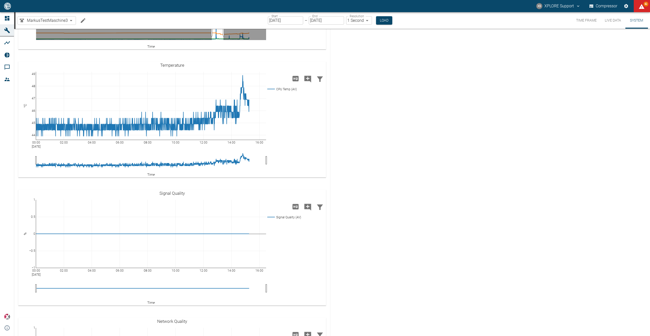
scroll to position [120, 0]
